Goal: Task Accomplishment & Management: Use online tool/utility

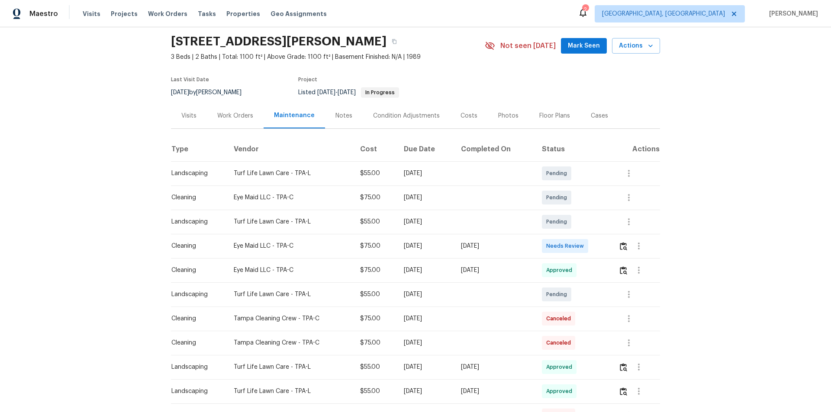
scroll to position [43, 0]
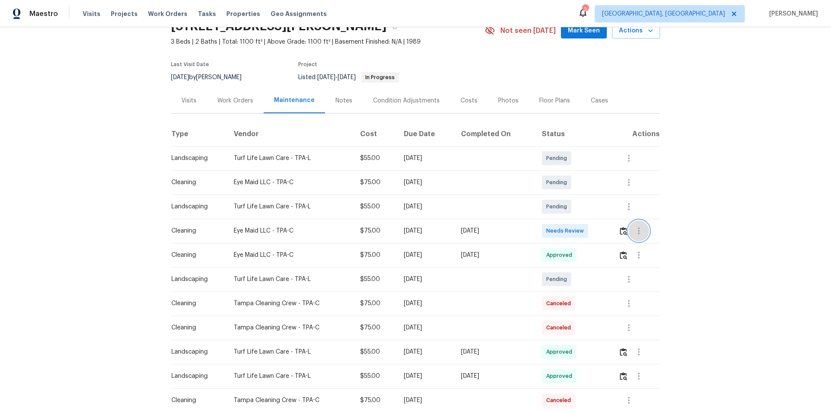
click at [628, 231] on button "button" at bounding box center [638, 231] width 21 height 21
click at [635, 244] on li "View details" at bounding box center [657, 245] width 61 height 14
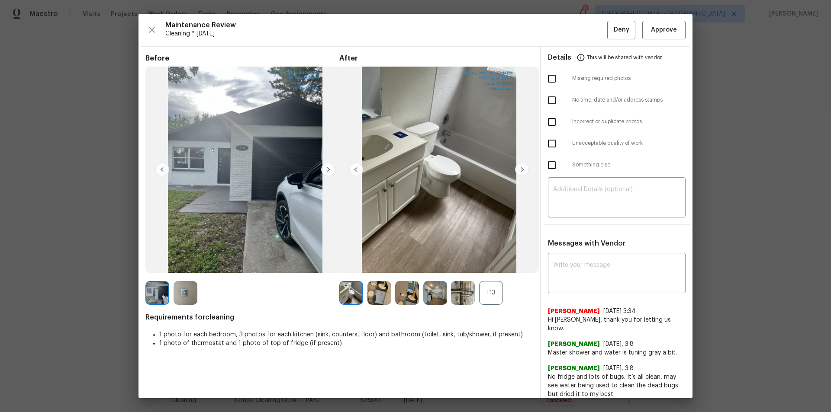
click at [484, 295] on div "+13" at bounding box center [491, 293] width 24 height 24
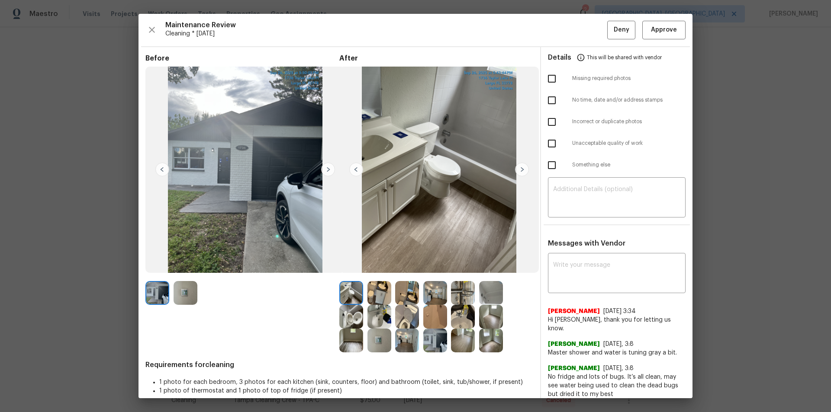
click at [431, 290] on img at bounding box center [435, 293] width 24 height 24
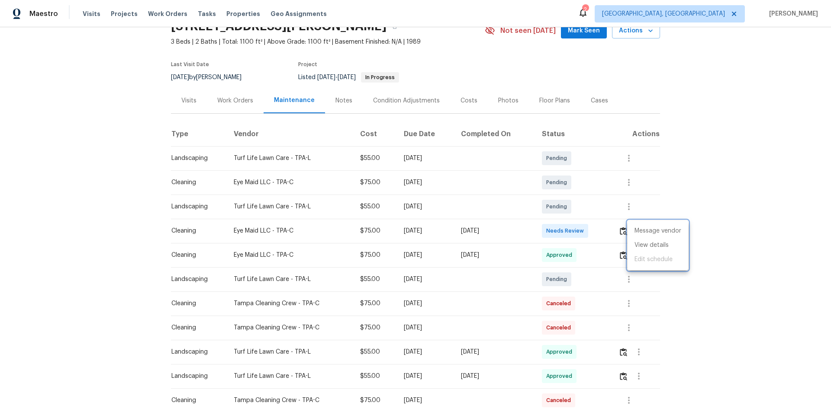
click at [693, 331] on div at bounding box center [415, 206] width 831 height 412
click at [618, 233] on button "button" at bounding box center [623, 231] width 10 height 21
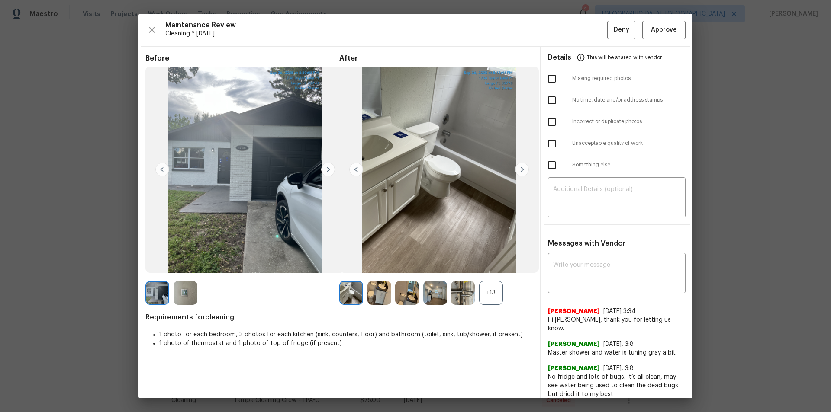
click at [492, 293] on div "+13" at bounding box center [491, 293] width 24 height 24
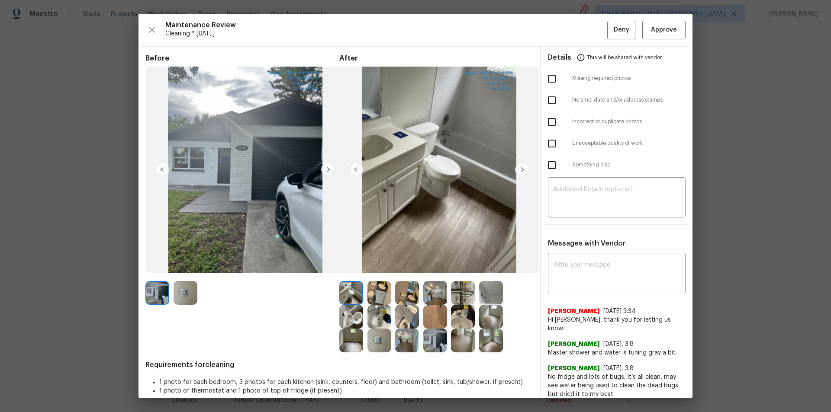
click at [451, 299] on img at bounding box center [463, 293] width 24 height 24
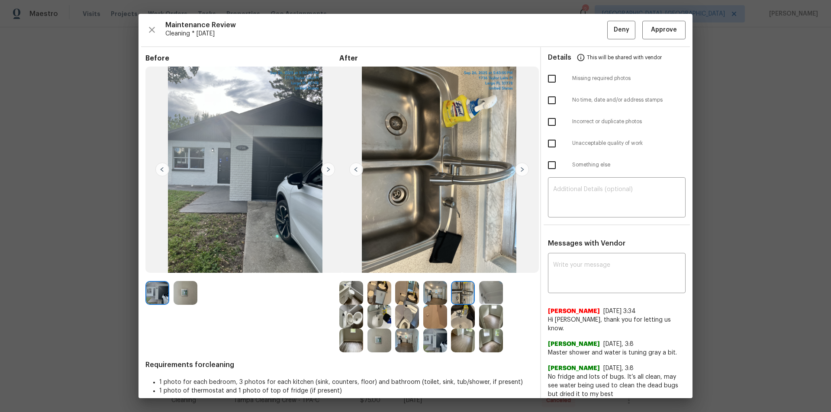
click at [375, 316] on img at bounding box center [379, 317] width 24 height 24
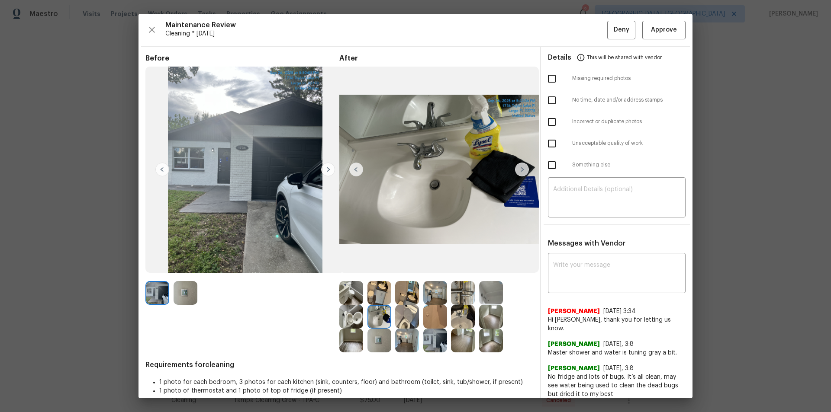
click at [370, 339] on img at bounding box center [379, 341] width 24 height 24
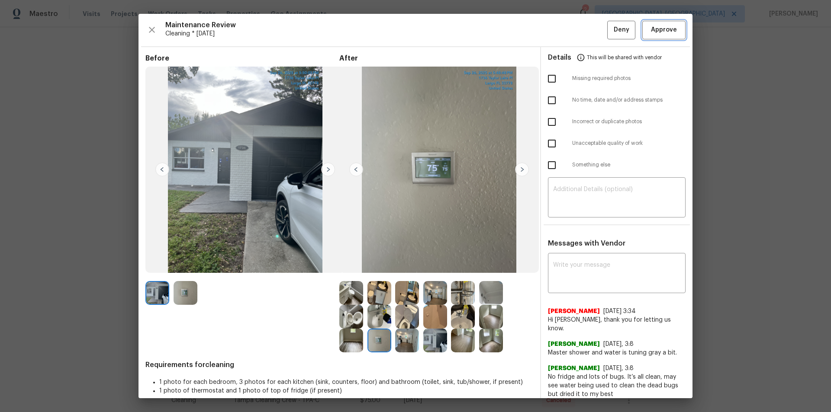
click at [663, 32] on span "Approve" at bounding box center [664, 30] width 26 height 11
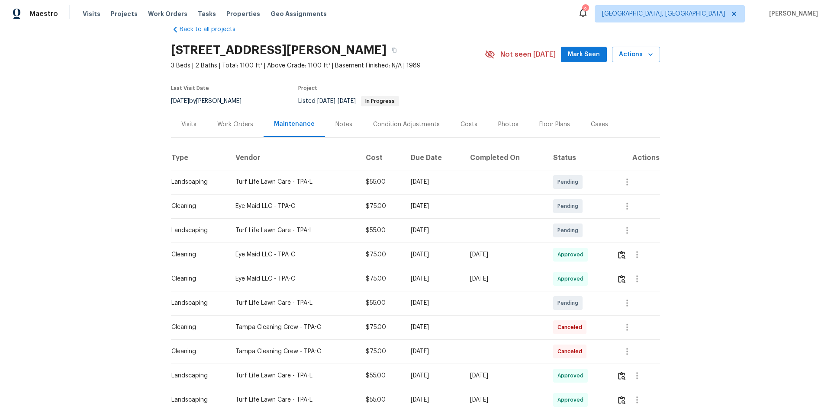
scroll to position [0, 0]
